Goal: Check status: Check status

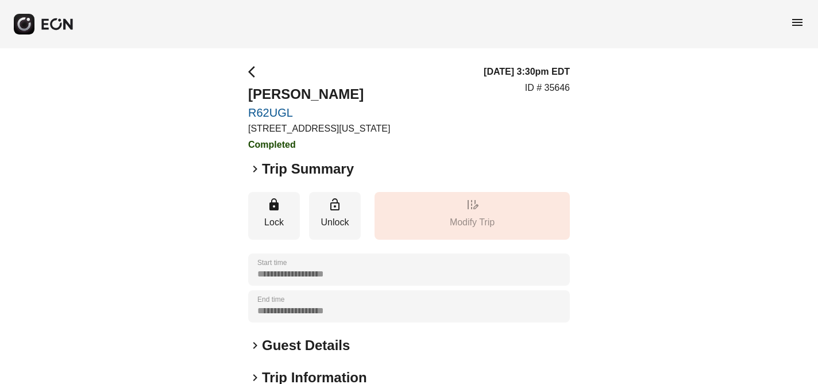
click at [797, 25] on span "menu" at bounding box center [797, 23] width 14 height 14
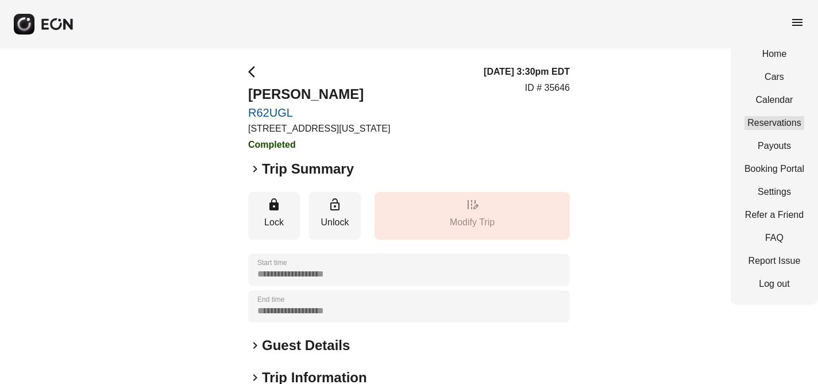
click at [780, 121] on link "Reservations" at bounding box center [774, 123] width 60 height 14
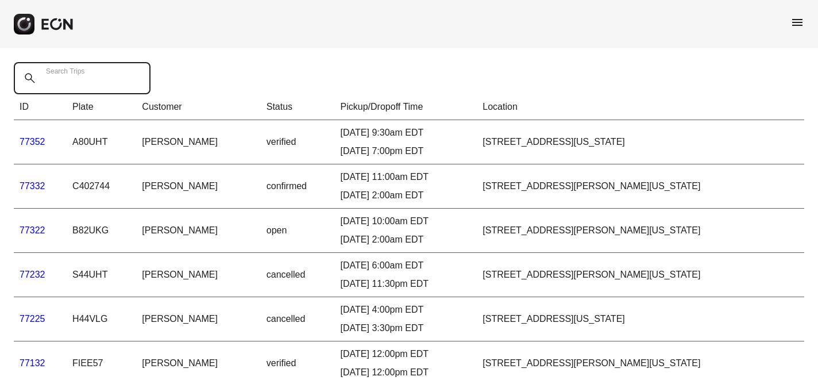
click at [82, 86] on Trips "Search Trips" at bounding box center [82, 78] width 137 height 32
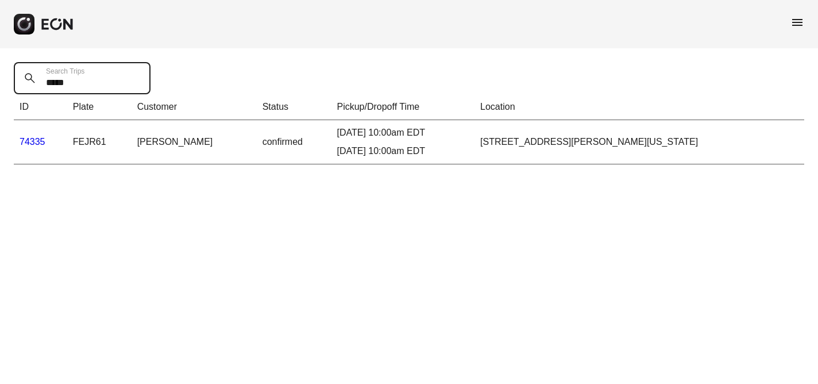
type Trips "*****"
click at [38, 141] on link "74335" at bounding box center [33, 142] width 26 height 10
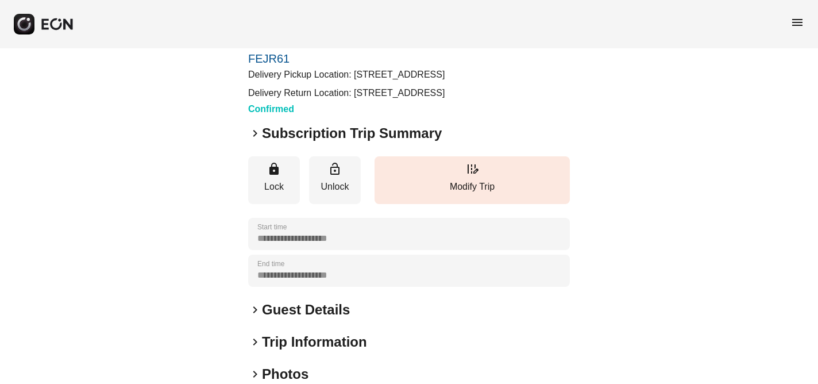
scroll to position [53, 0]
click at [253, 141] on span "keyboard_arrow_right" at bounding box center [255, 134] width 14 height 14
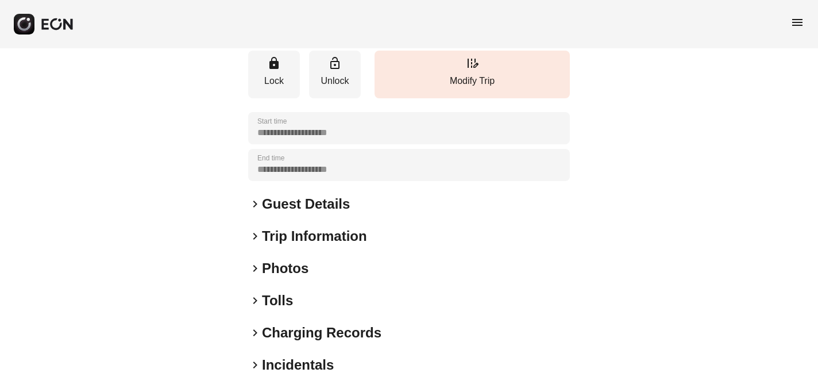
scroll to position [398, 0]
click at [256, 242] on span "keyboard_arrow_right" at bounding box center [255, 236] width 14 height 14
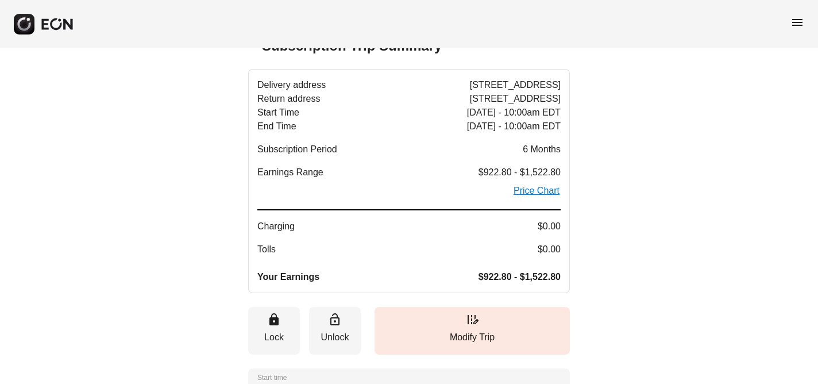
scroll to position [142, 0]
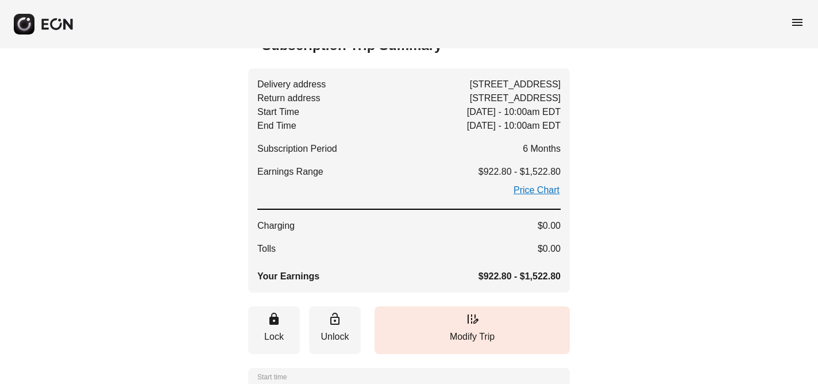
click at [255, 52] on span "keyboard_arrow_down" at bounding box center [255, 45] width 14 height 14
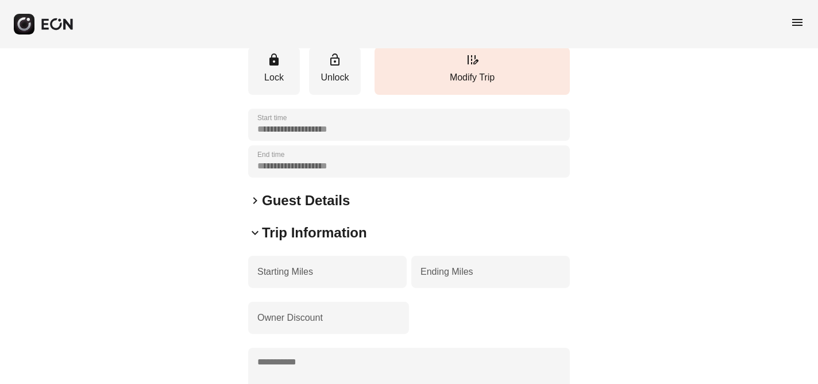
scroll to position [0, 0]
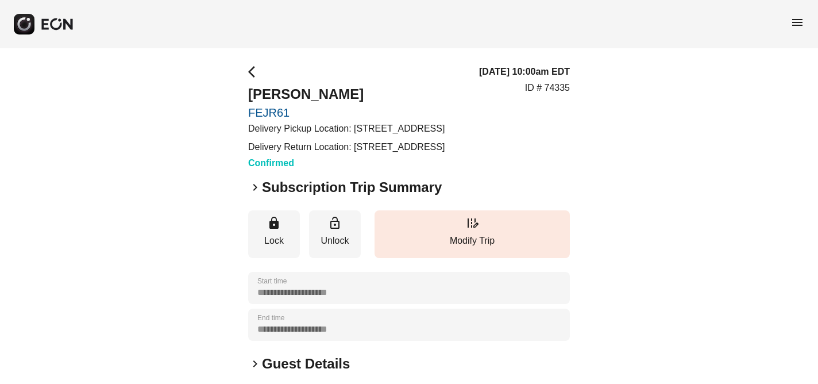
click at [798, 20] on span "menu" at bounding box center [797, 23] width 14 height 14
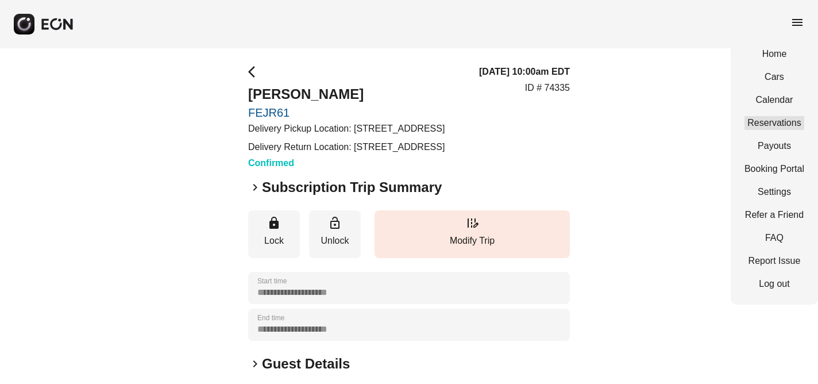
click at [792, 117] on link "Reservations" at bounding box center [774, 123] width 60 height 14
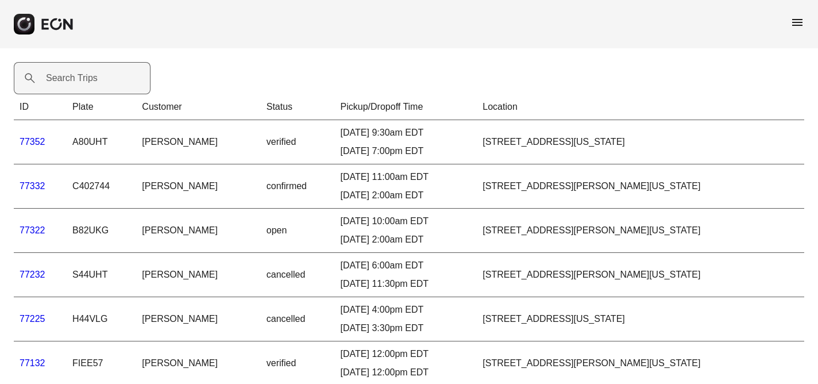
click at [67, 80] on label "Search Trips" at bounding box center [72, 78] width 52 height 14
click at [67, 80] on Trips "Search Trips" at bounding box center [82, 78] width 137 height 32
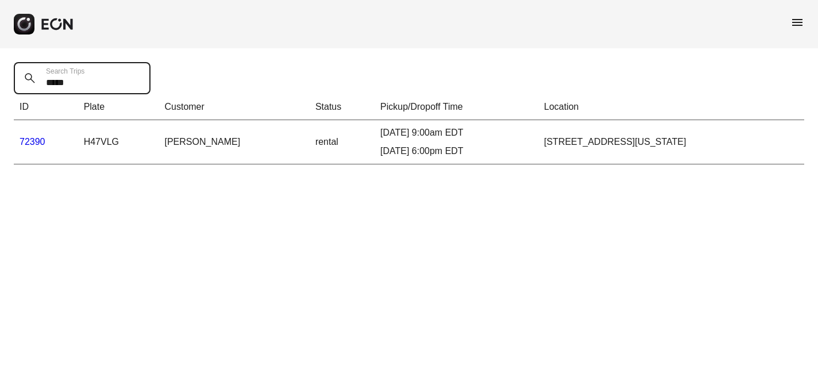
type Trips "*****"
click at [30, 142] on link "72390" at bounding box center [33, 142] width 26 height 10
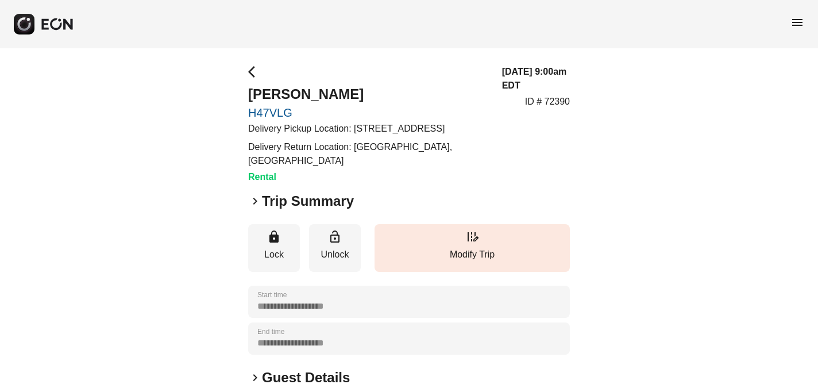
click at [254, 208] on span "keyboard_arrow_right" at bounding box center [255, 201] width 14 height 14
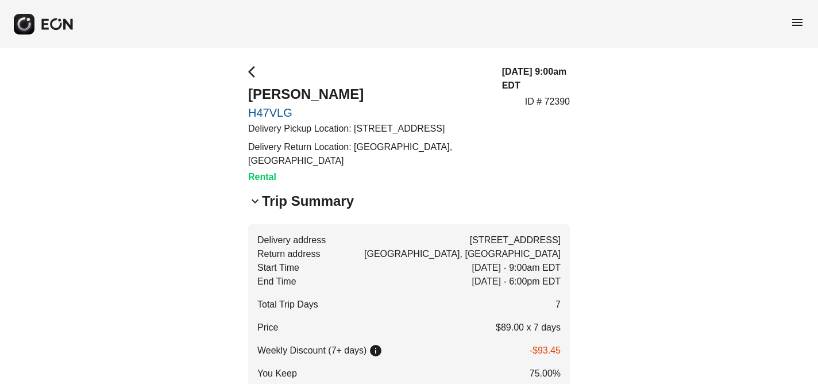
click at [797, 20] on span "menu" at bounding box center [797, 23] width 14 height 14
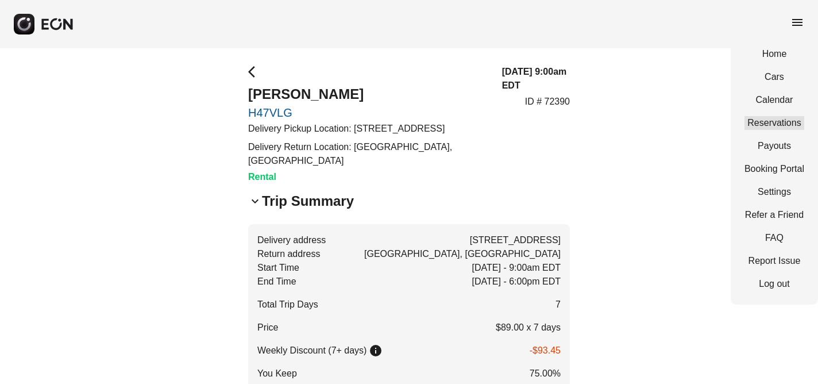
click at [770, 125] on link "Reservations" at bounding box center [774, 123] width 60 height 14
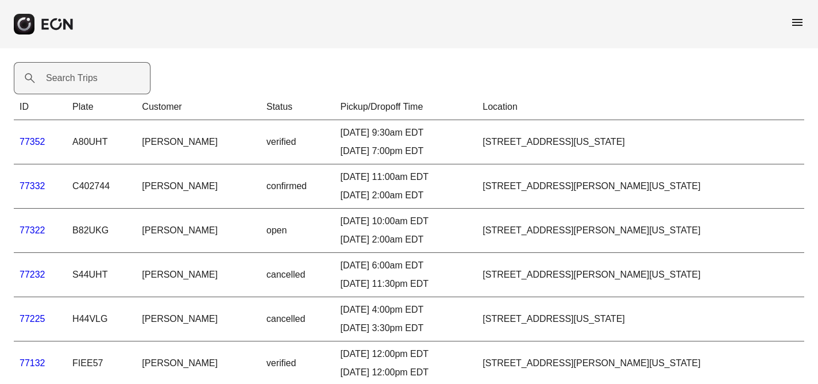
click at [65, 79] on label "Search Trips" at bounding box center [72, 78] width 52 height 14
click at [65, 79] on Trips "Search Trips" at bounding box center [82, 78] width 137 height 32
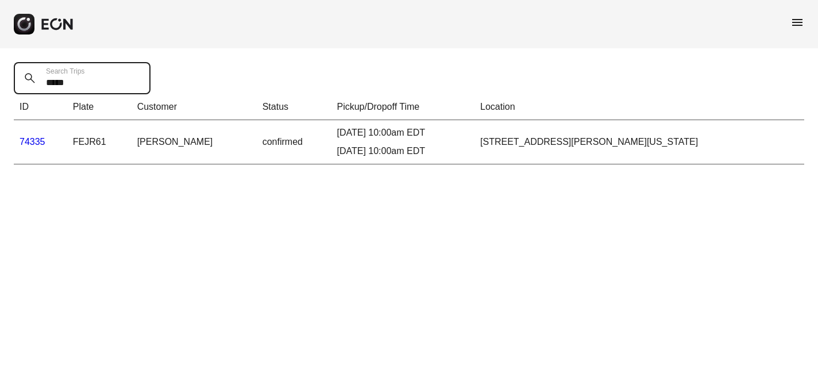
type Trips "*****"
click at [33, 140] on link "74335" at bounding box center [33, 142] width 26 height 10
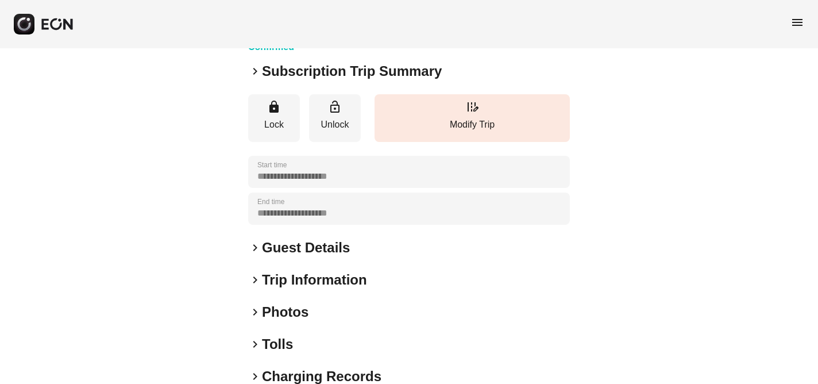
scroll to position [120, 0]
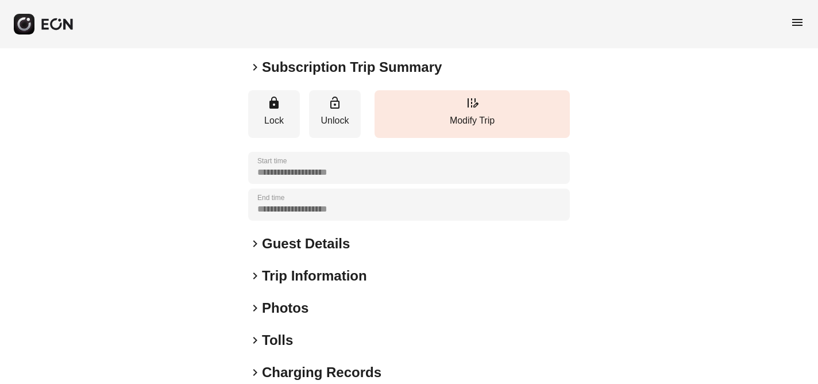
click at [254, 74] on span "keyboard_arrow_right" at bounding box center [255, 67] width 14 height 14
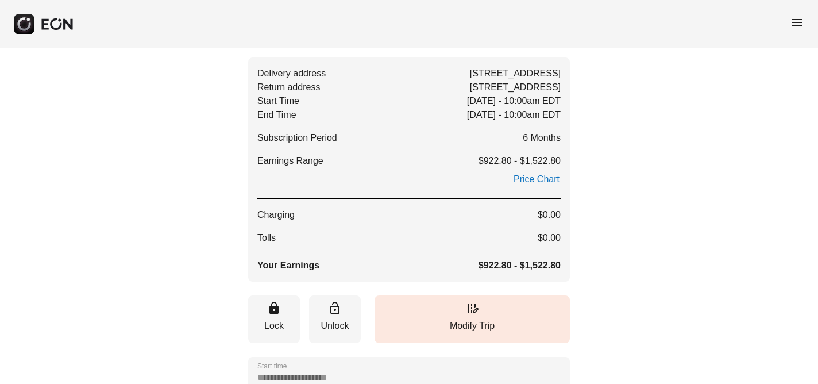
scroll to position [0, 0]
